Goal: Task Accomplishment & Management: Manage account settings

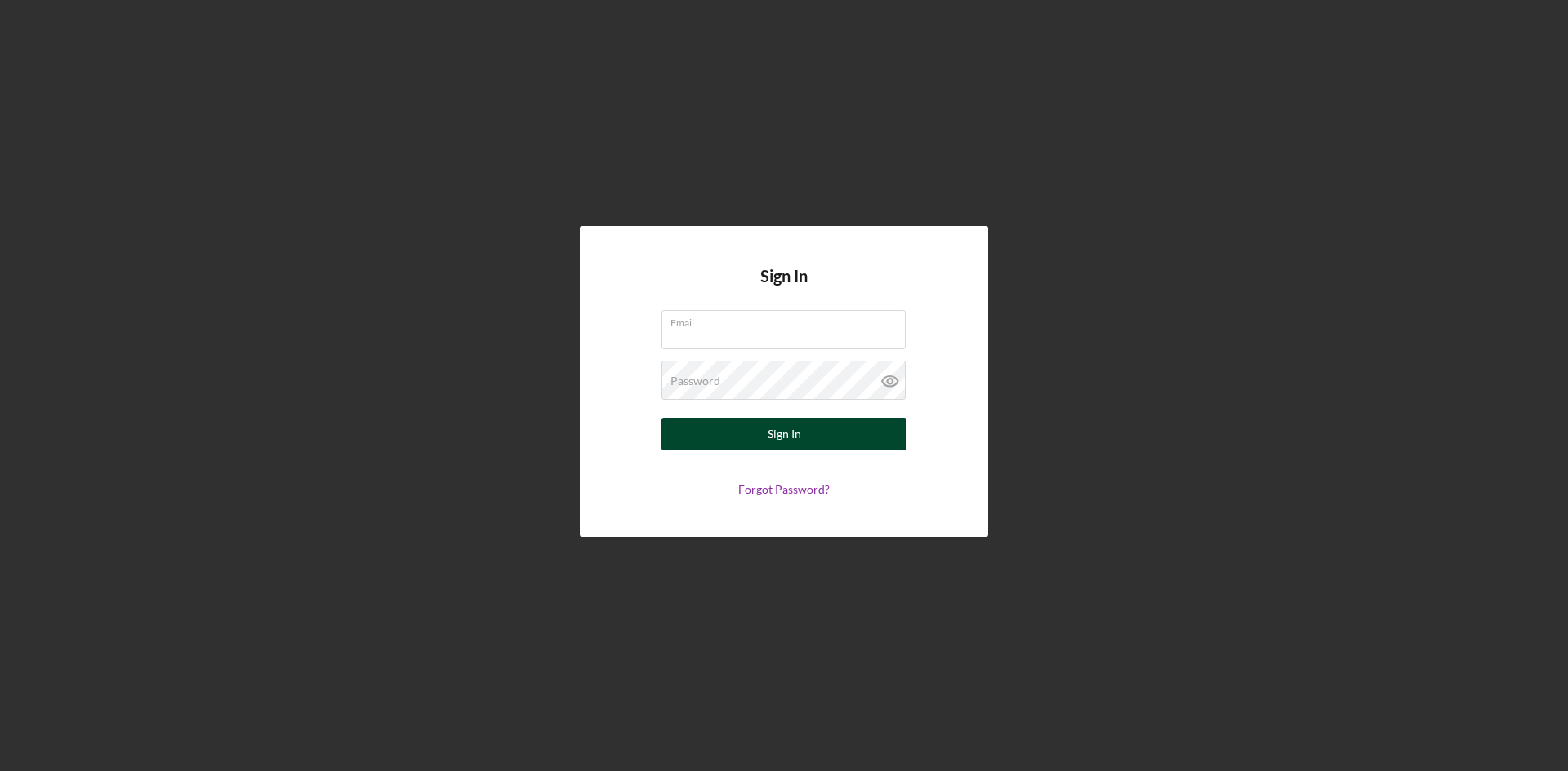
type input "[PERSON_NAME][EMAIL_ADDRESS][DOMAIN_NAME]"
click at [840, 433] on button "Sign In" at bounding box center [784, 434] width 245 height 33
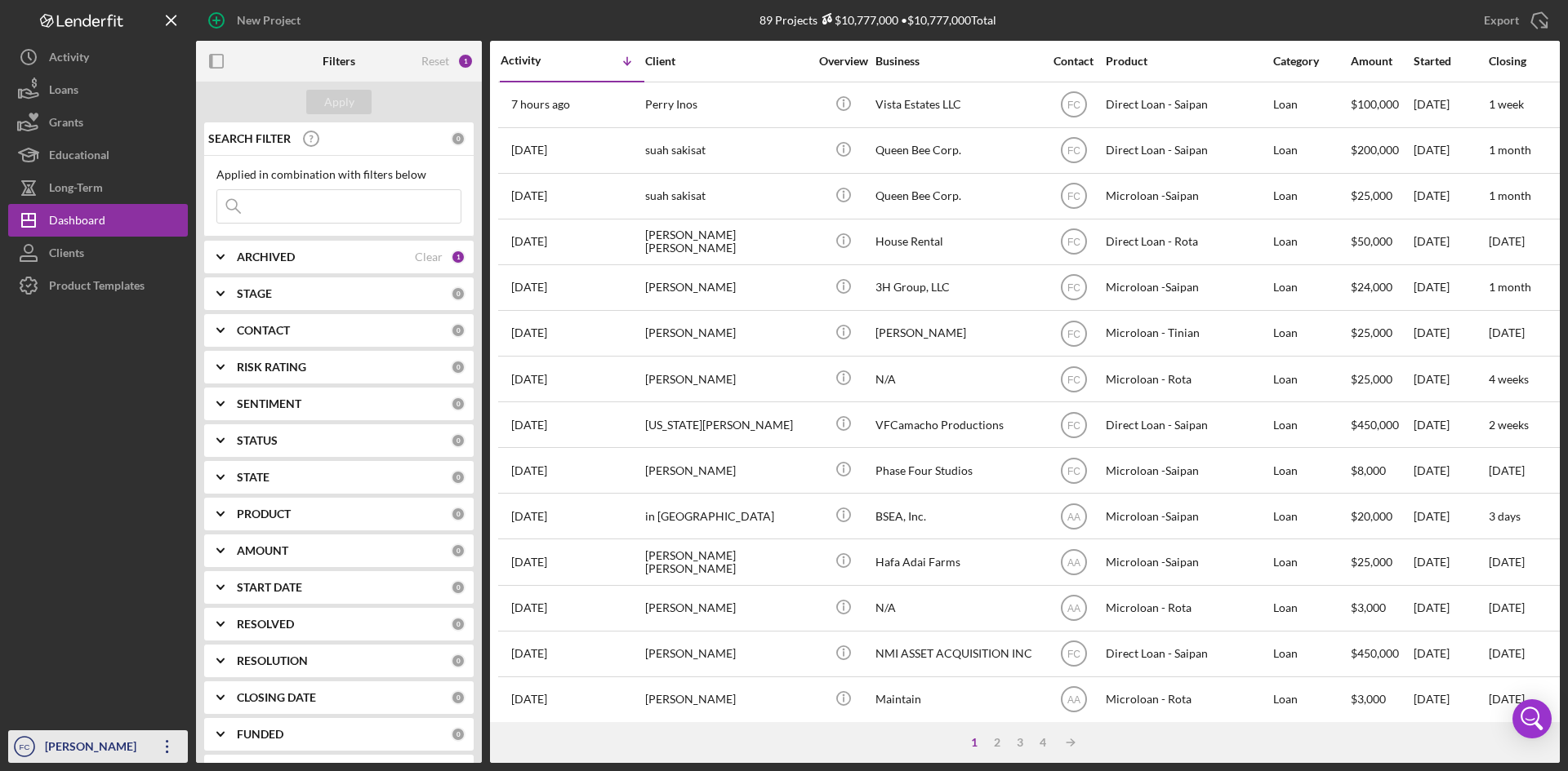
click at [99, 739] on div "[PERSON_NAME]" at bounding box center [94, 748] width 106 height 37
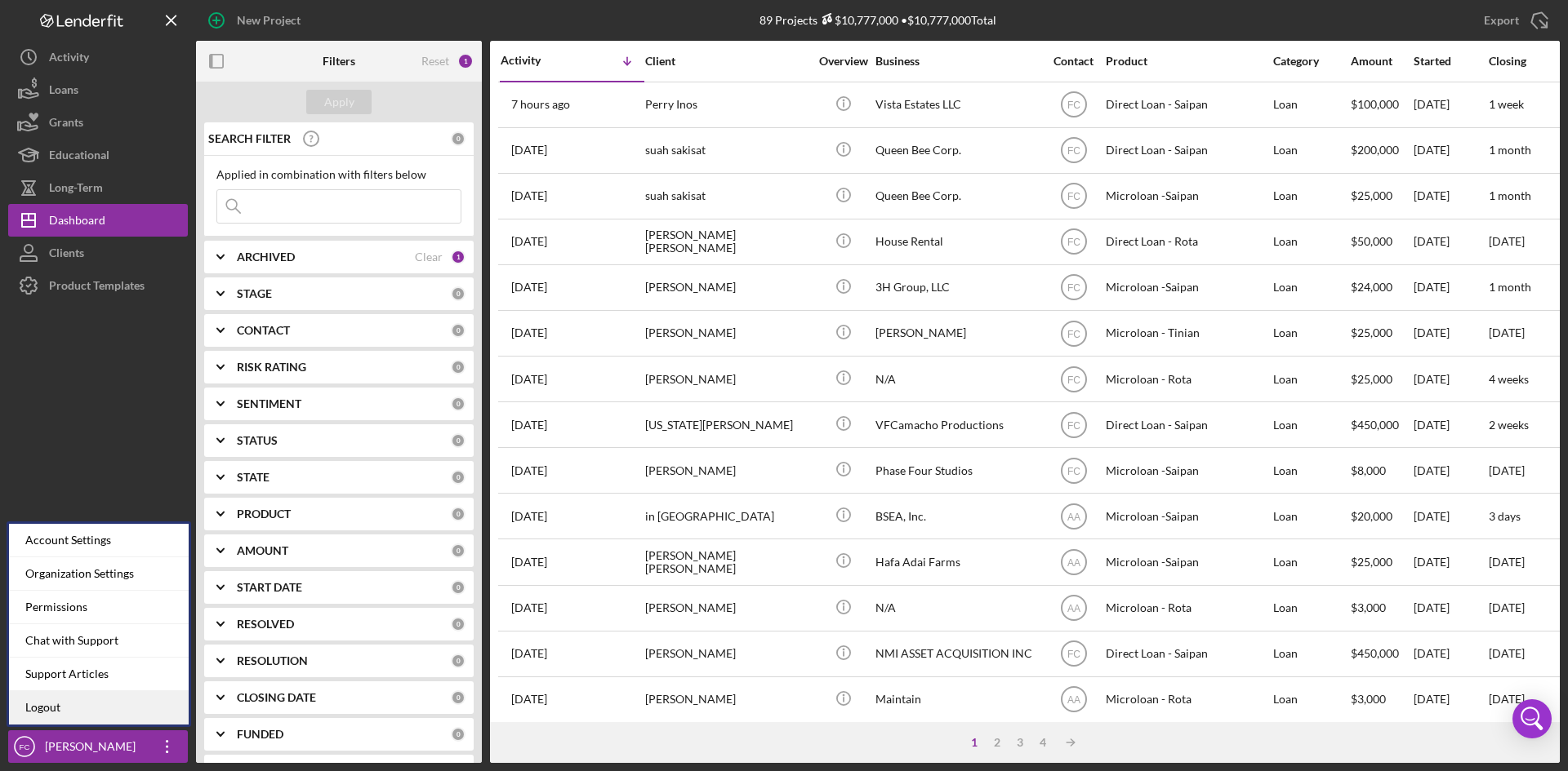
click at [84, 718] on link "Logout" at bounding box center [98, 707] width 179 height 33
